Goal: Navigation & Orientation: Go to known website

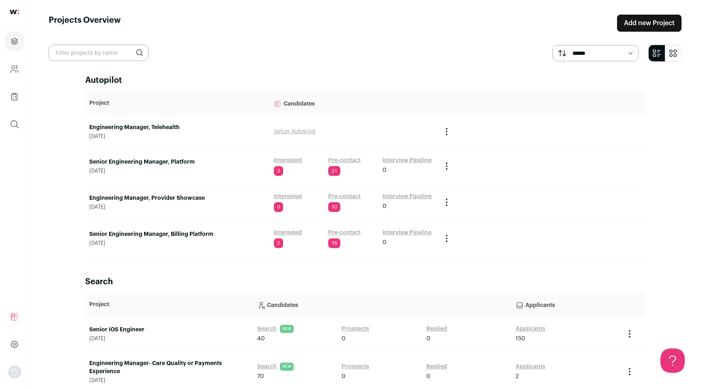
click at [14, 370] on img "Open dropdown" at bounding box center [14, 371] width 13 height 13
click at [52, 365] on button "Logout" at bounding box center [73, 367] width 90 height 8
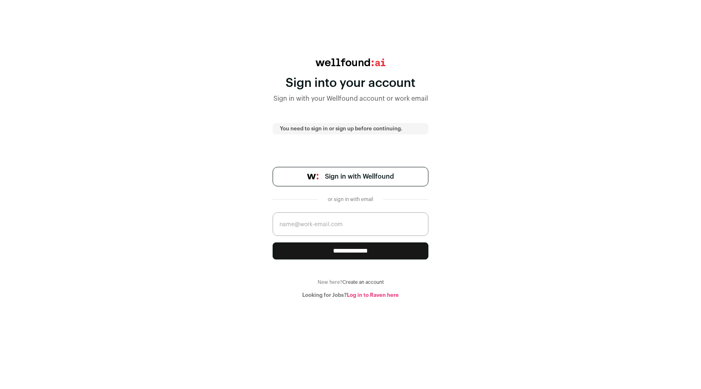
click at [407, 178] on link "Sign in with Wellfound" at bounding box center [351, 176] width 156 height 19
